Goal: Information Seeking & Learning: Learn about a topic

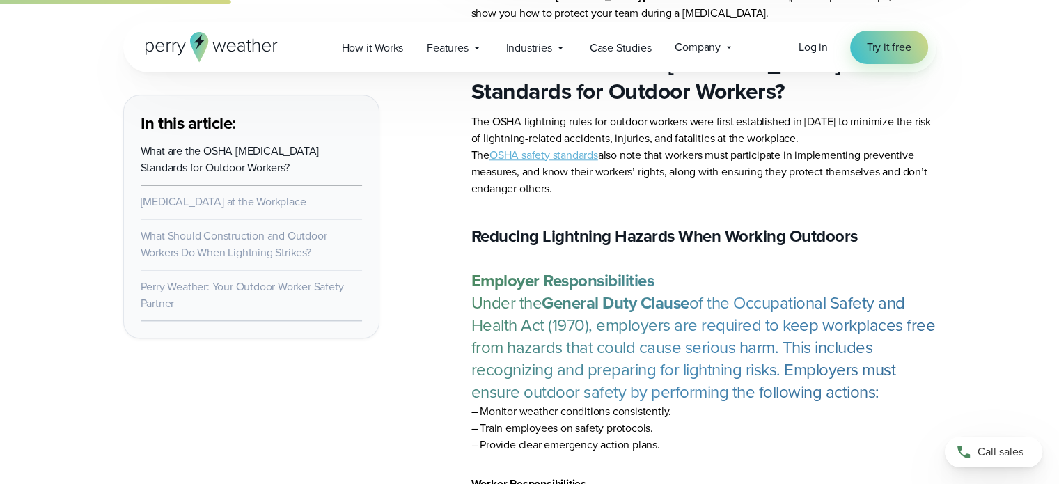
scroll to position [1448, 0]
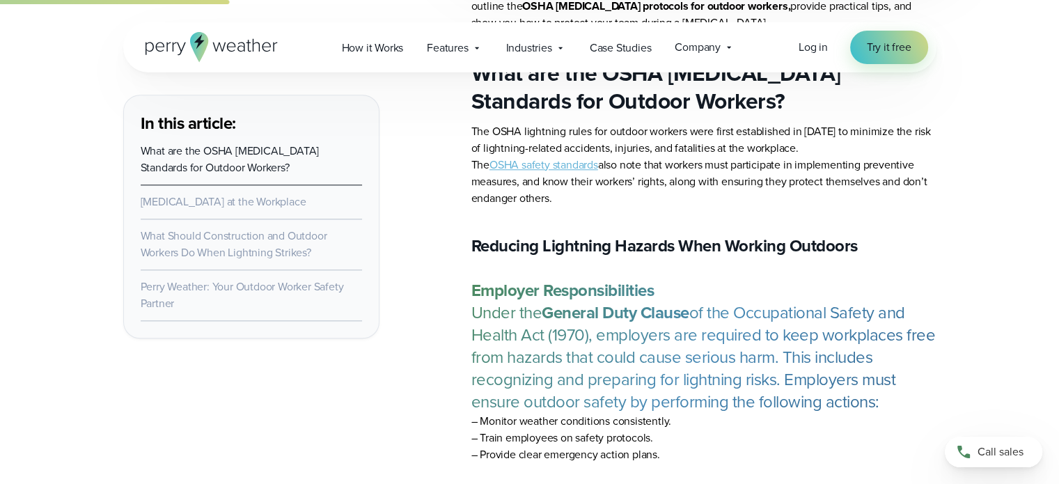
click at [561, 164] on link "OSHA safety standards" at bounding box center [543, 165] width 109 height 16
